Goal: Information Seeking & Learning: Understand process/instructions

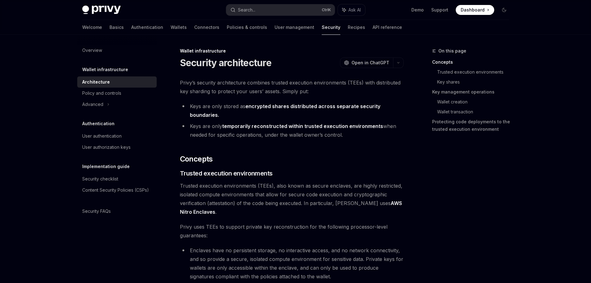
drag, startPoint x: 399, startPoint y: 135, endPoint x: 399, endPoint y: 95, distance: 39.7
click at [399, 95] on span "Privy’s security architecture combines trusted execution environments (TEEs) wi…" at bounding box center [292, 86] width 224 height 17
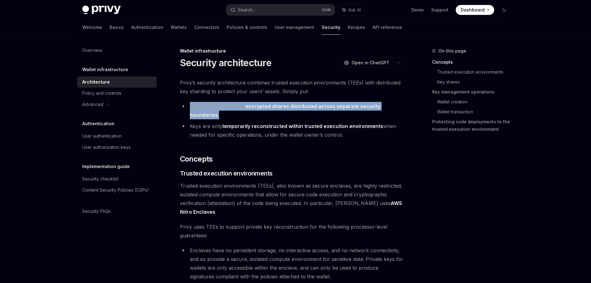
drag, startPoint x: 399, startPoint y: 94, endPoint x: 398, endPoint y: 111, distance: 17.1
click at [398, 111] on li "Keys are only stored as encrypted shares distributed across separate security b…" at bounding box center [292, 110] width 224 height 17
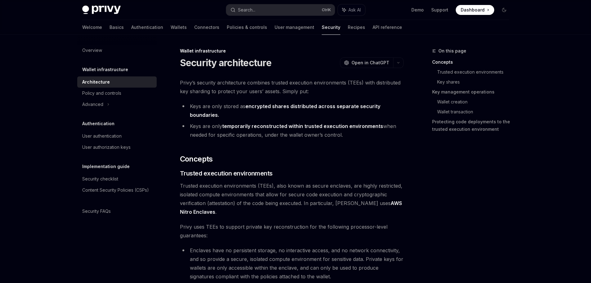
drag, startPoint x: 397, startPoint y: 111, endPoint x: 399, endPoint y: 133, distance: 21.6
click at [399, 133] on ul "Keys are only stored as encrypted shares distributed across separate security b…" at bounding box center [292, 120] width 224 height 37
click at [399, 133] on li "Keys are only temporarily reconstructed within trusted execution environments w…" at bounding box center [292, 130] width 224 height 17
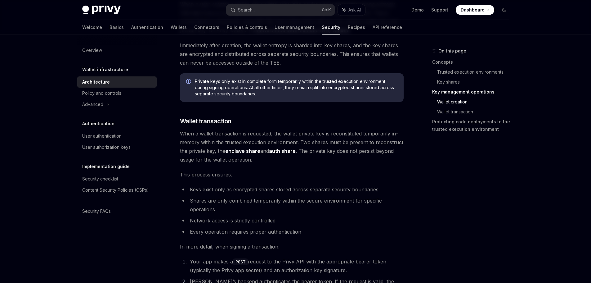
scroll to position [810, 0]
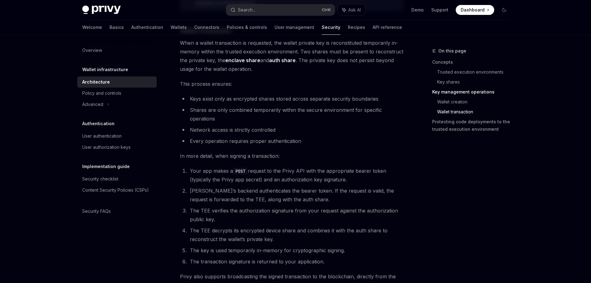
drag, startPoint x: 404, startPoint y: 112, endPoint x: 410, endPoint y: 118, distance: 8.3
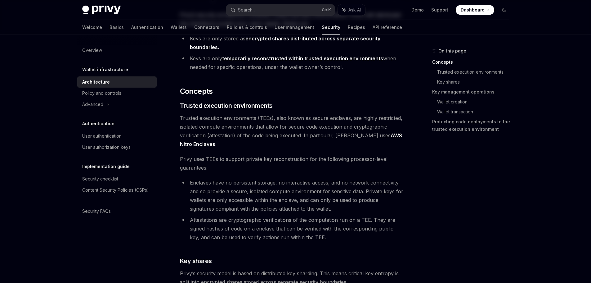
scroll to position [0, 0]
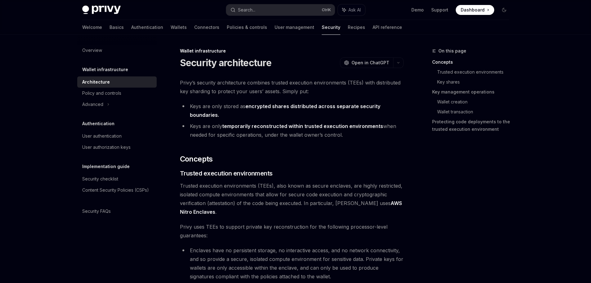
drag, startPoint x: 410, startPoint y: 118, endPoint x: 396, endPoint y: 66, distance: 54.1
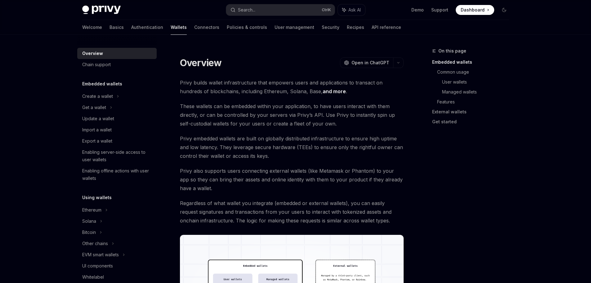
click at [215, 12] on div "Privy Docs home page" at bounding box center [151, 10] width 139 height 9
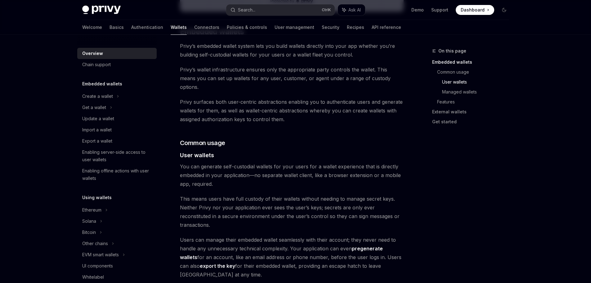
drag, startPoint x: 389, startPoint y: 111, endPoint x: 393, endPoint y: 121, distance: 11.0
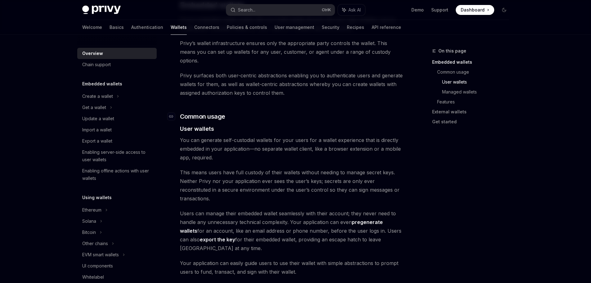
drag, startPoint x: 393, startPoint y: 116, endPoint x: 395, endPoint y: 126, distance: 9.7
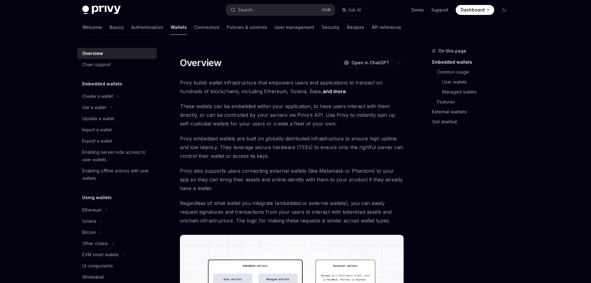
drag, startPoint x: 394, startPoint y: 113, endPoint x: 390, endPoint y: 11, distance: 102.6
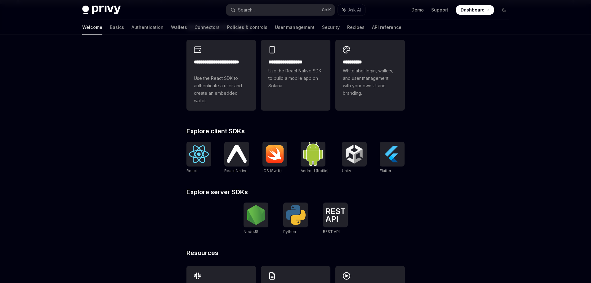
scroll to position [155, 0]
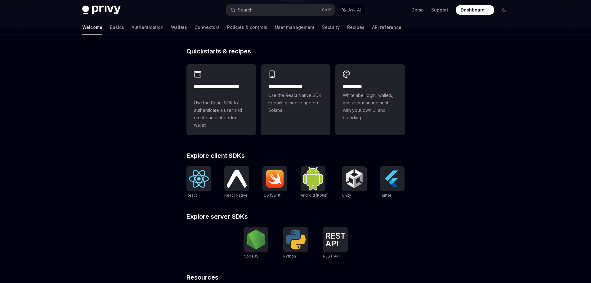
drag, startPoint x: 435, startPoint y: 73, endPoint x: 430, endPoint y: 66, distance: 8.9
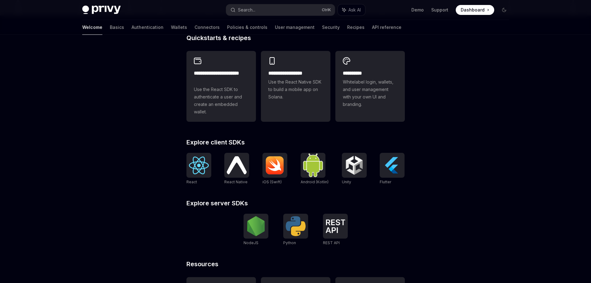
drag, startPoint x: 430, startPoint y: 66, endPoint x: 426, endPoint y: 53, distance: 12.6
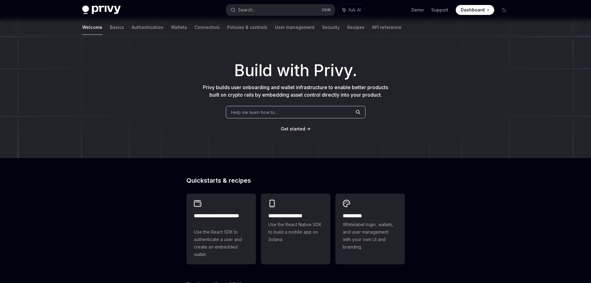
scroll to position [14, 0]
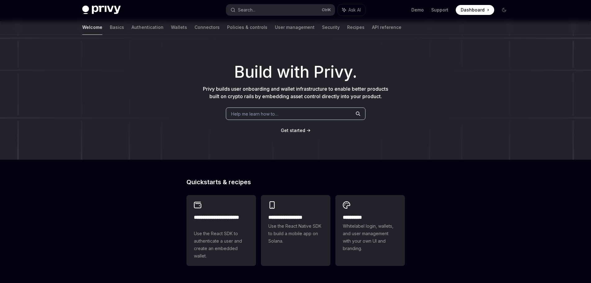
drag, startPoint x: 421, startPoint y: 57, endPoint x: 418, endPoint y: 48, distance: 9.5
click at [373, 233] on span "Whitelabel login, wallets, and user management with your own UI and branding." at bounding box center [370, 237] width 55 height 30
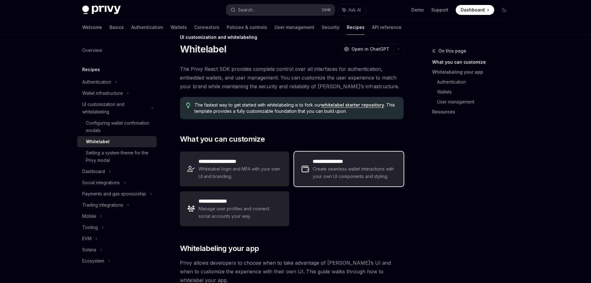
click at [394, 181] on div "**********" at bounding box center [348, 169] width 109 height 35
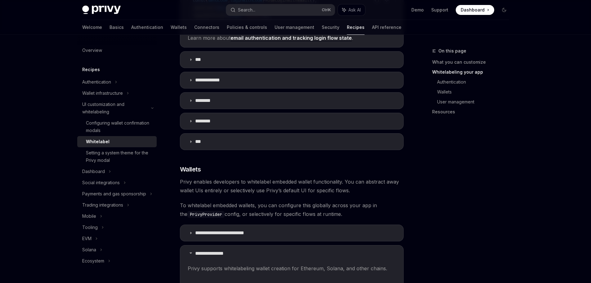
scroll to position [535, 0]
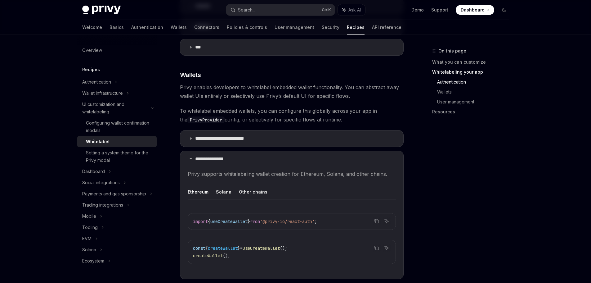
drag, startPoint x: 421, startPoint y: 185, endPoint x: 414, endPoint y: 173, distance: 14.2
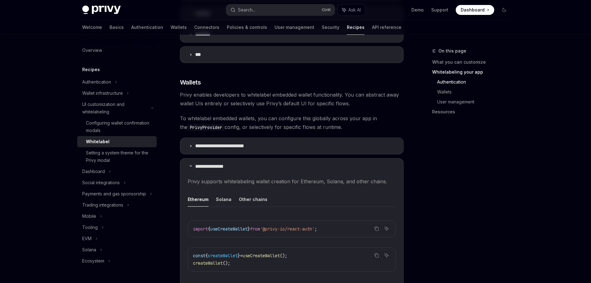
scroll to position [513, 0]
drag, startPoint x: 414, startPoint y: 173, endPoint x: 411, endPoint y: 167, distance: 7.1
drag, startPoint x: 411, startPoint y: 167, endPoint x: 414, endPoint y: 172, distance: 5.7
click at [220, 191] on button "Solana" at bounding box center [224, 198] width 16 height 15
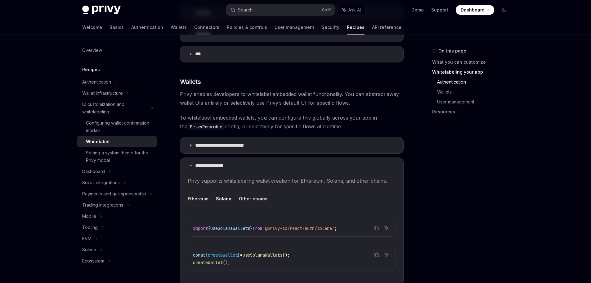
click at [199, 191] on button "Ethereum" at bounding box center [198, 198] width 21 height 15
click at [249, 191] on button "Other chains" at bounding box center [253, 198] width 29 height 15
click at [197, 191] on button "Ethereum" at bounding box center [198, 198] width 21 height 15
click at [250, 191] on button "Other chains" at bounding box center [253, 198] width 29 height 15
click at [206, 194] on button "Ethereum" at bounding box center [198, 198] width 21 height 15
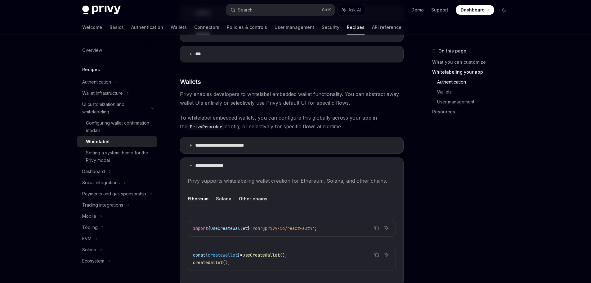
click at [215, 191] on ul "Ethereum Solana Other chains" at bounding box center [292, 198] width 208 height 15
click at [221, 191] on button "Solana" at bounding box center [224, 198] width 16 height 15
click at [204, 191] on button "Ethereum" at bounding box center [198, 198] width 21 height 15
click at [219, 191] on button "Solana" at bounding box center [224, 198] width 16 height 15
click at [202, 191] on button "Ethereum" at bounding box center [198, 198] width 21 height 15
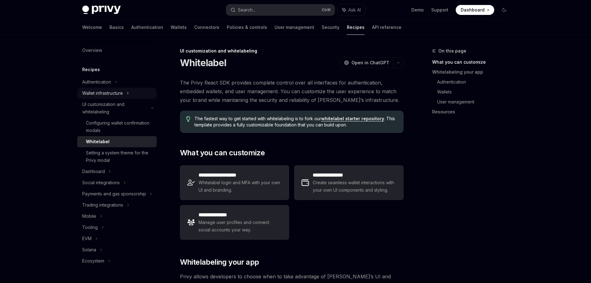
click at [122, 94] on div "Wallet infrastructure" at bounding box center [102, 92] width 41 height 7
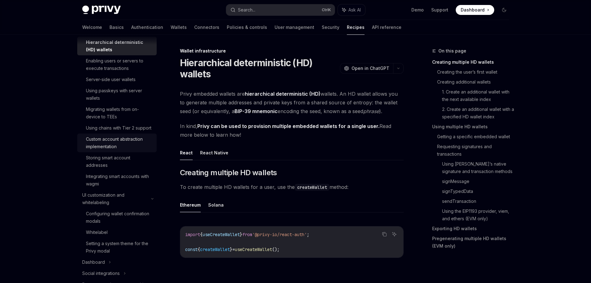
scroll to position [93, 0]
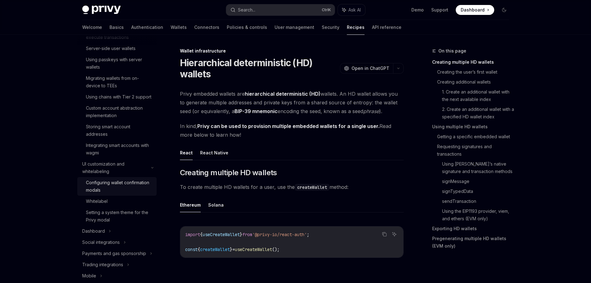
click at [129, 191] on div "Configuring wallet confirmation modals" at bounding box center [119, 186] width 67 height 15
type textarea "*"
